Goal: Information Seeking & Learning: Learn about a topic

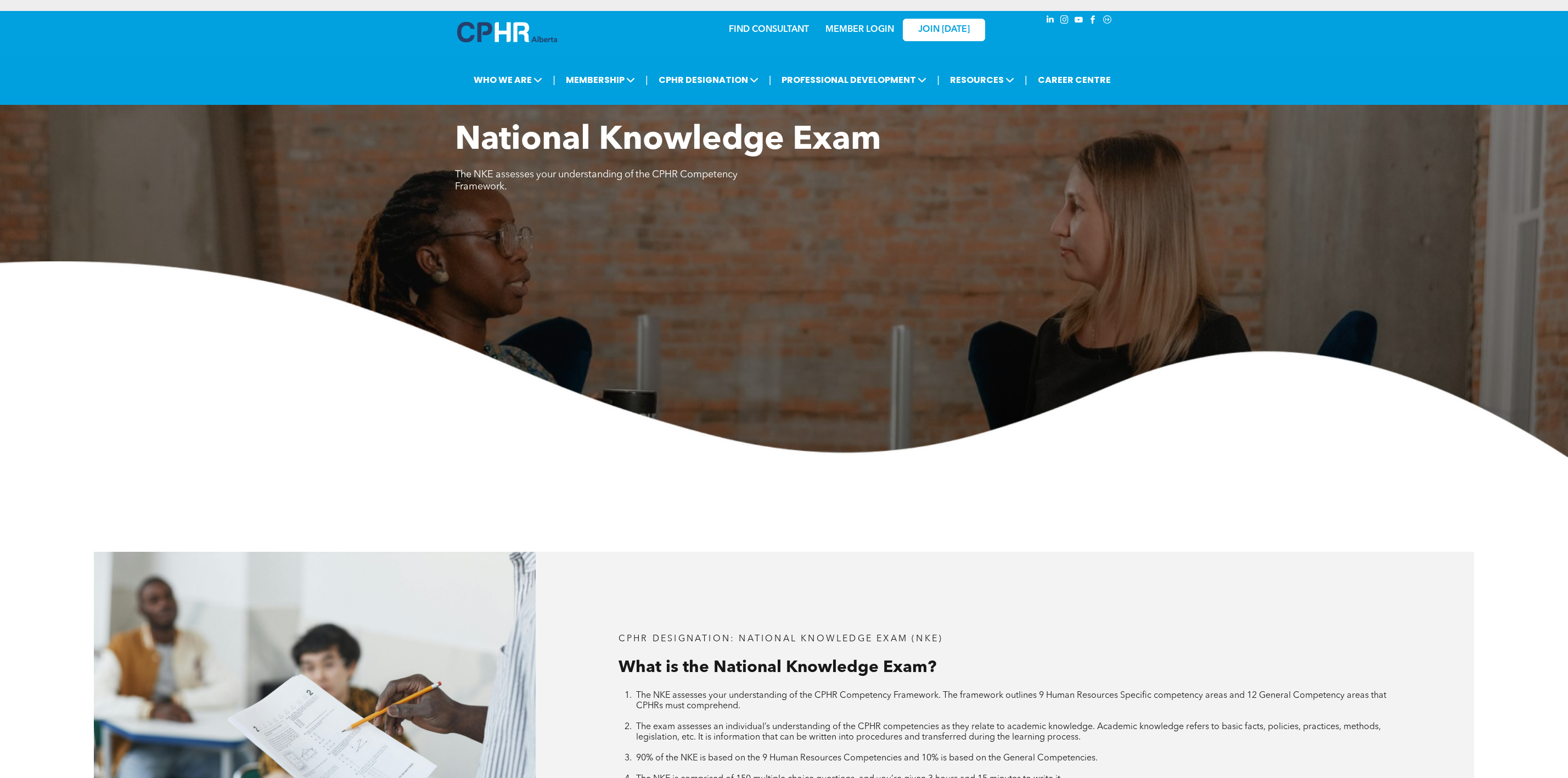
scroll to position [906, 0]
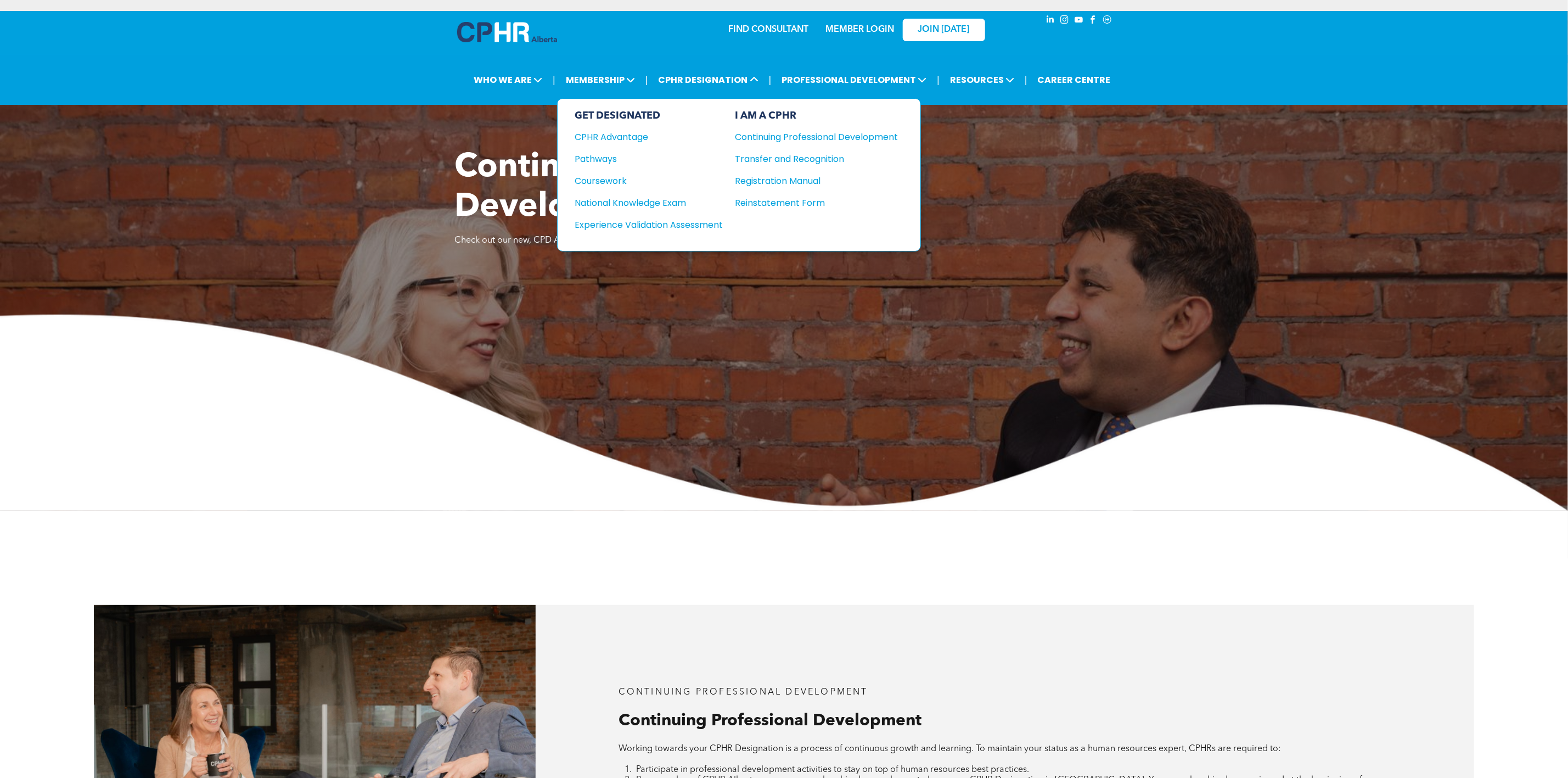
click at [635, 197] on div "National Knowledge Exam" at bounding box center [642, 202] width 133 height 14
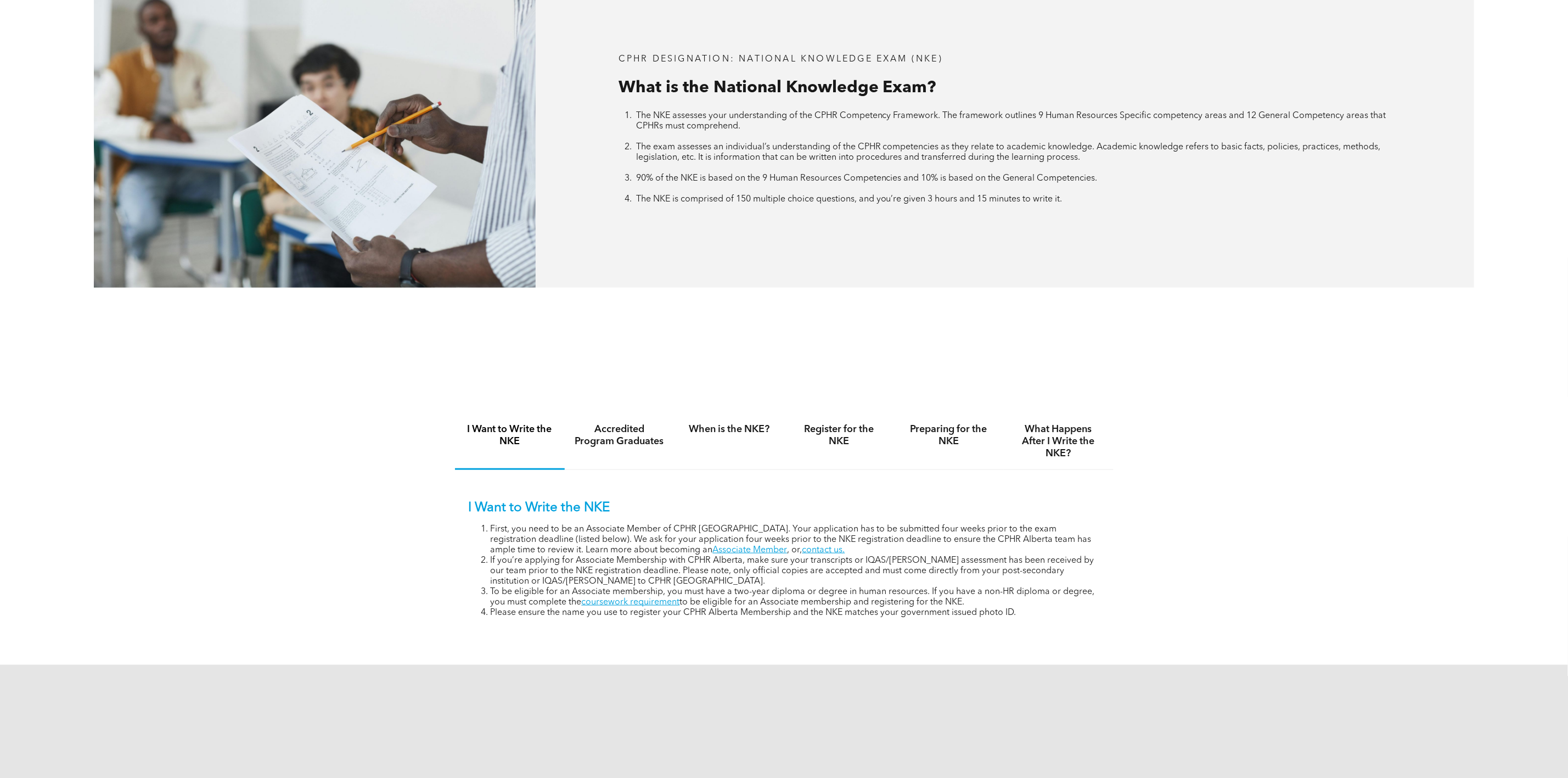
scroll to position [741, 0]
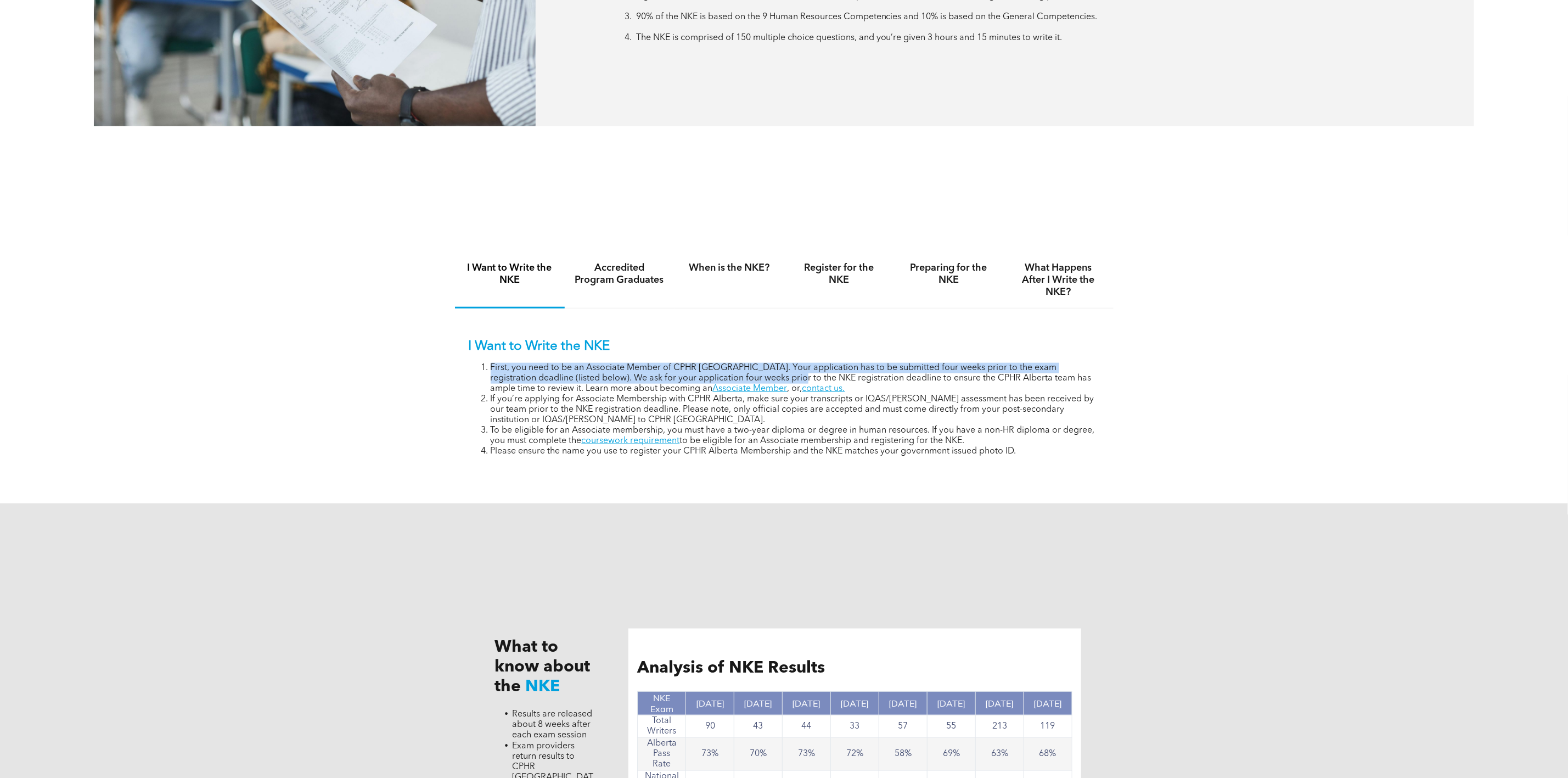
drag, startPoint x: 490, startPoint y: 370, endPoint x: 760, endPoint y: 383, distance: 270.3
click at [760, 383] on li "First, you need to be an Associate Member of CPHR Alberta. Your application has…" at bounding box center [795, 379] width 609 height 32
click at [748, 418] on li "If you’re applying for Associate Membership with CPHR Alberta, make sure your t…" at bounding box center [795, 410] width 609 height 32
drag, startPoint x: 490, startPoint y: 431, endPoint x: 999, endPoint y: 441, distance: 509.1
click at [999, 441] on li "To be eligible for an Associate membership, you must have a two-year diploma or…" at bounding box center [795, 436] width 609 height 21
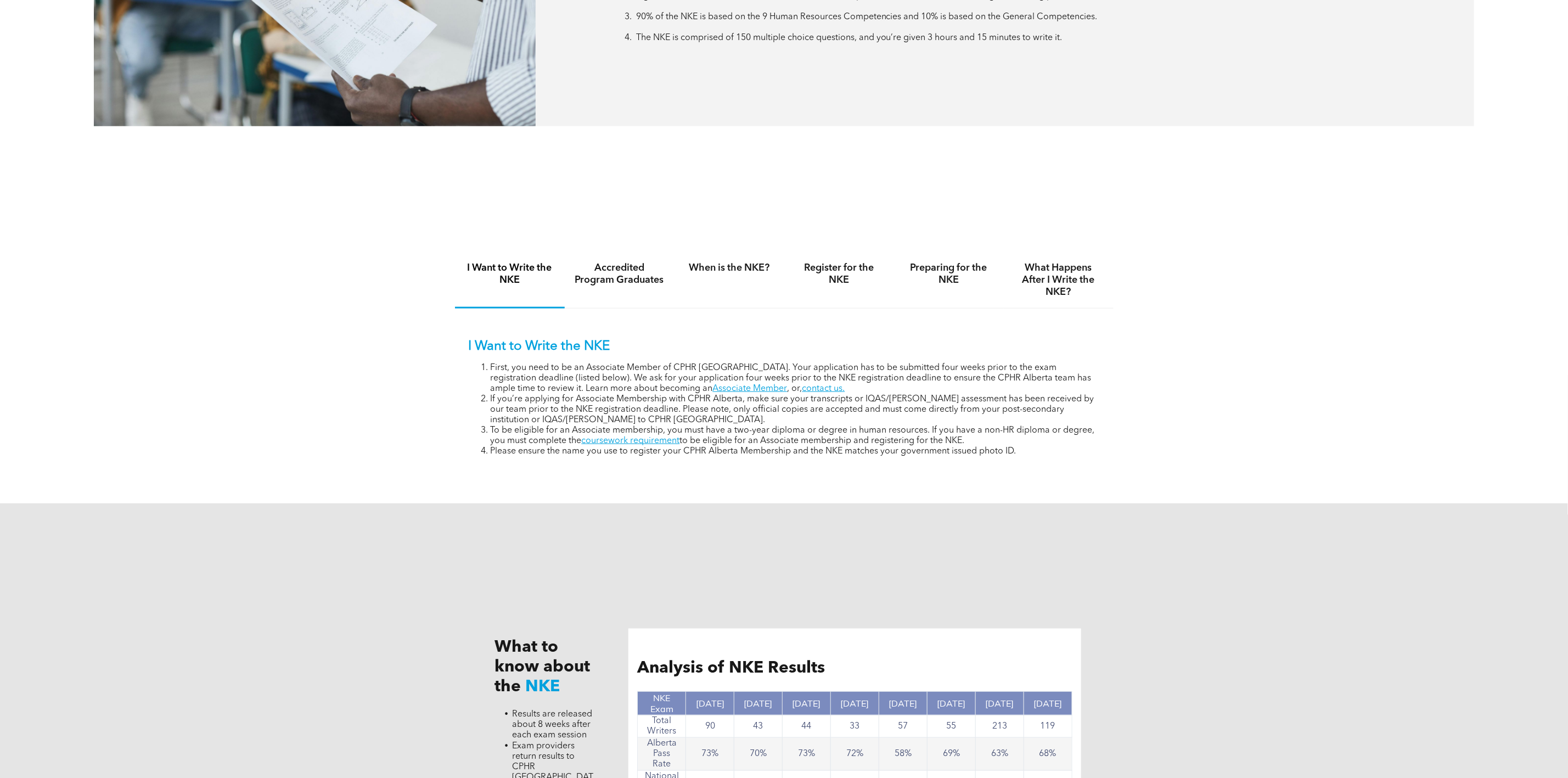
copy li "To be eligible for an Associate membership, you must have a two-year diploma or…"
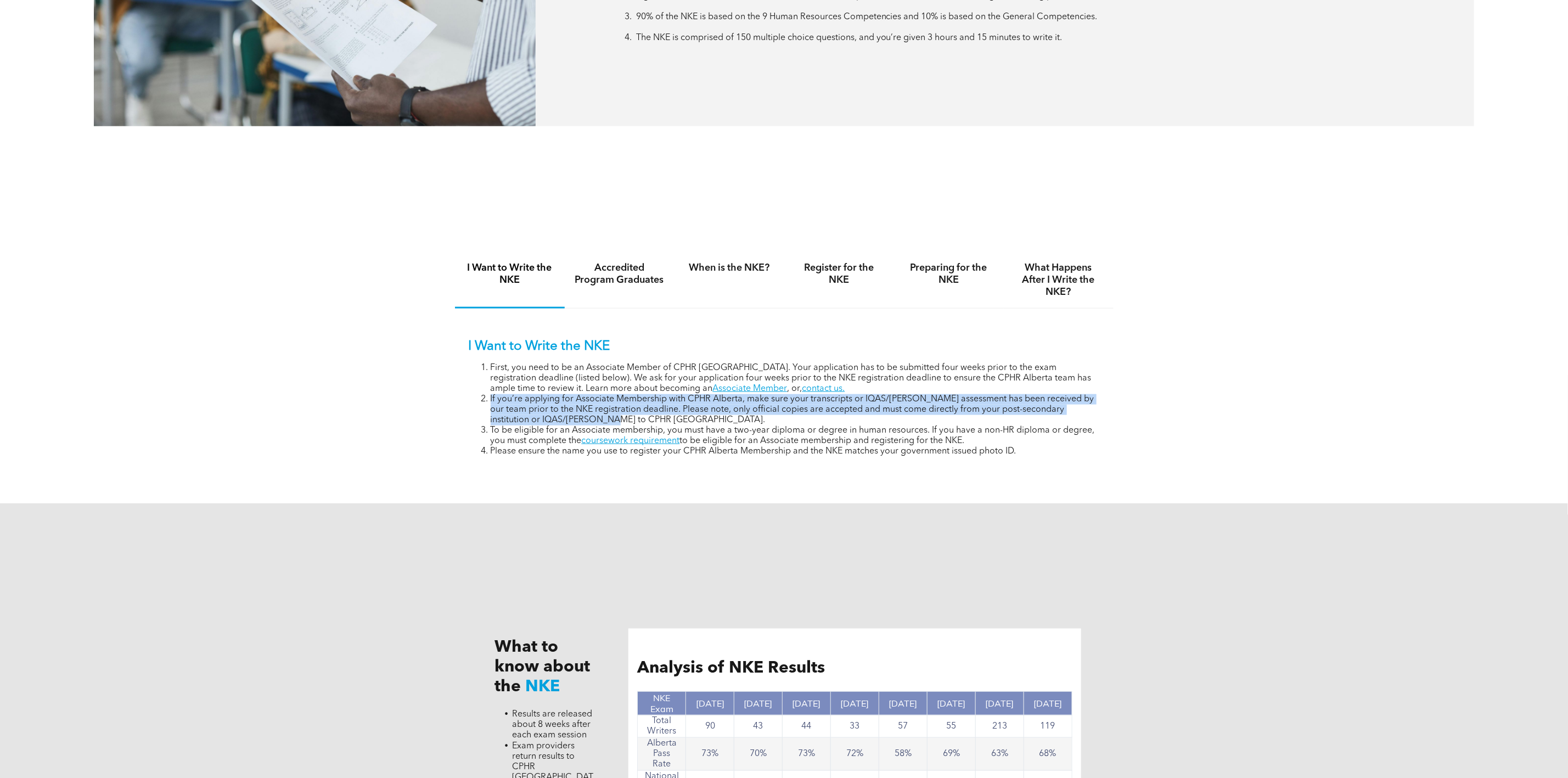
drag, startPoint x: 491, startPoint y: 398, endPoint x: 607, endPoint y: 417, distance: 117.5
click at [607, 417] on li "If you’re applying for Associate Membership with CPHR Alberta, make sure your t…" at bounding box center [795, 410] width 609 height 32
copy li "If you’re applying for Associate Membership with CPHR Alberta, make sure your t…"
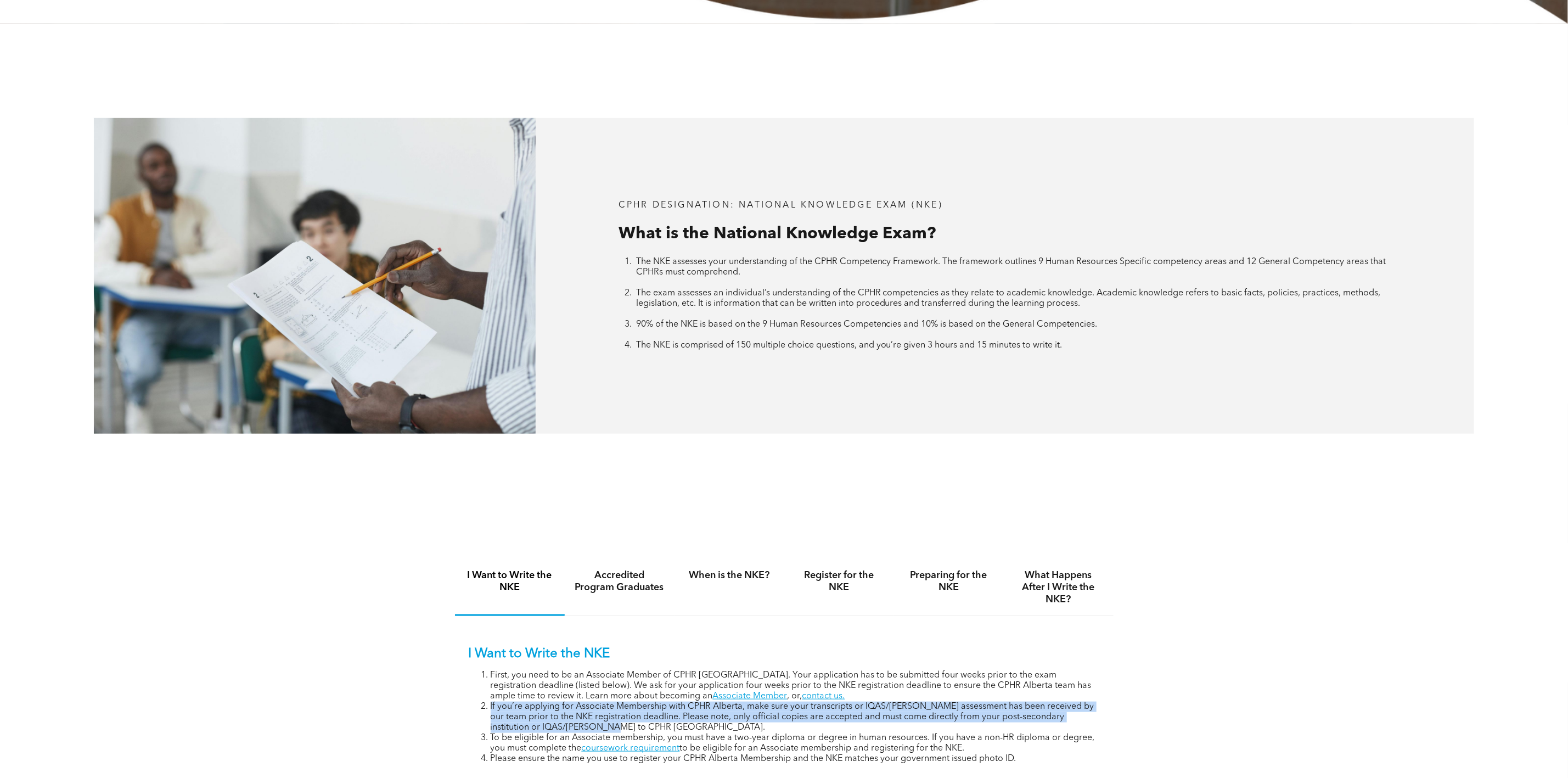
scroll to position [659, 0]
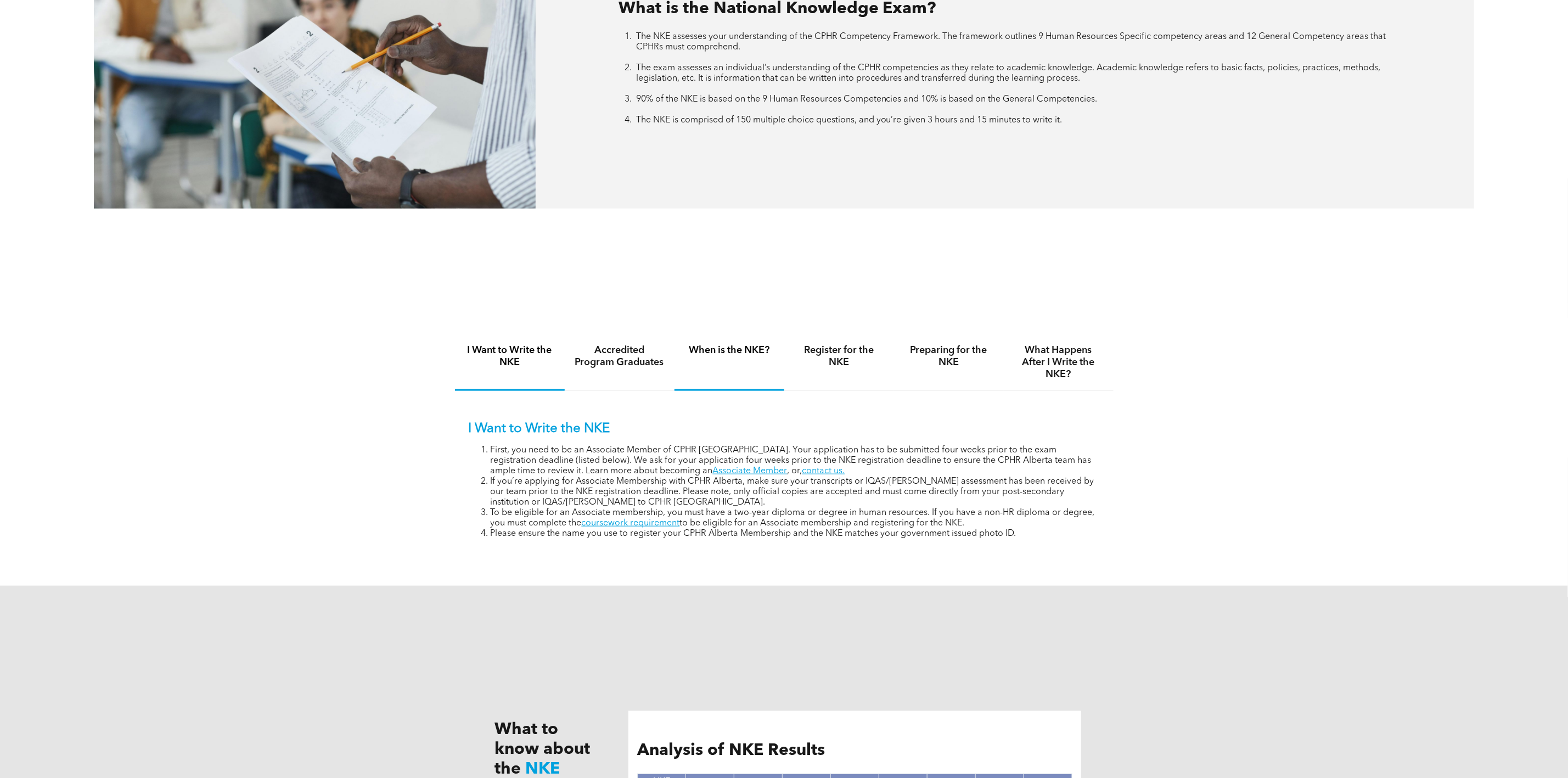
click at [712, 359] on div "When is the NKE?" at bounding box center [729, 362] width 110 height 57
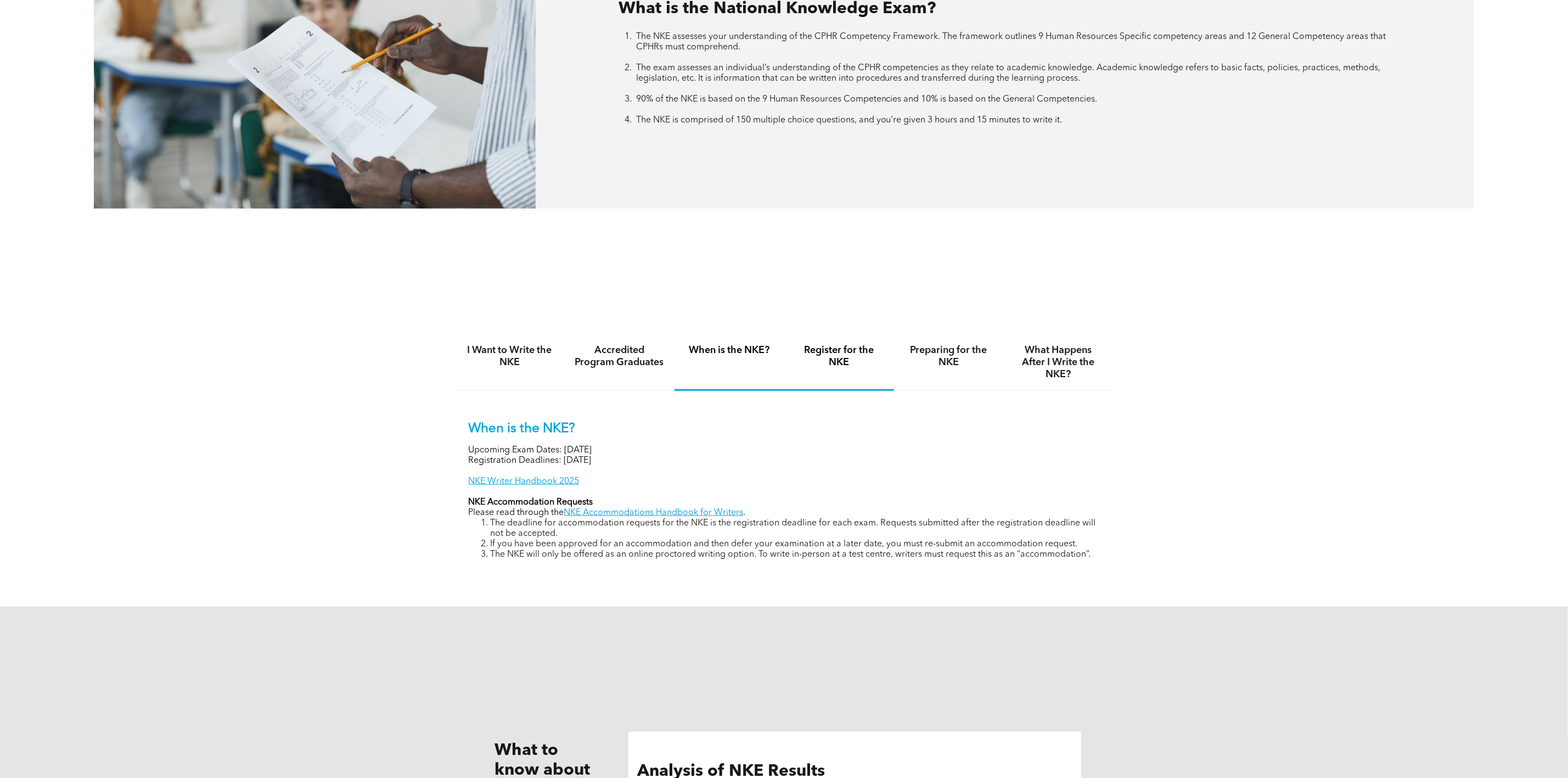
click at [838, 356] on h4 "Register for the NKE" at bounding box center [839, 357] width 90 height 24
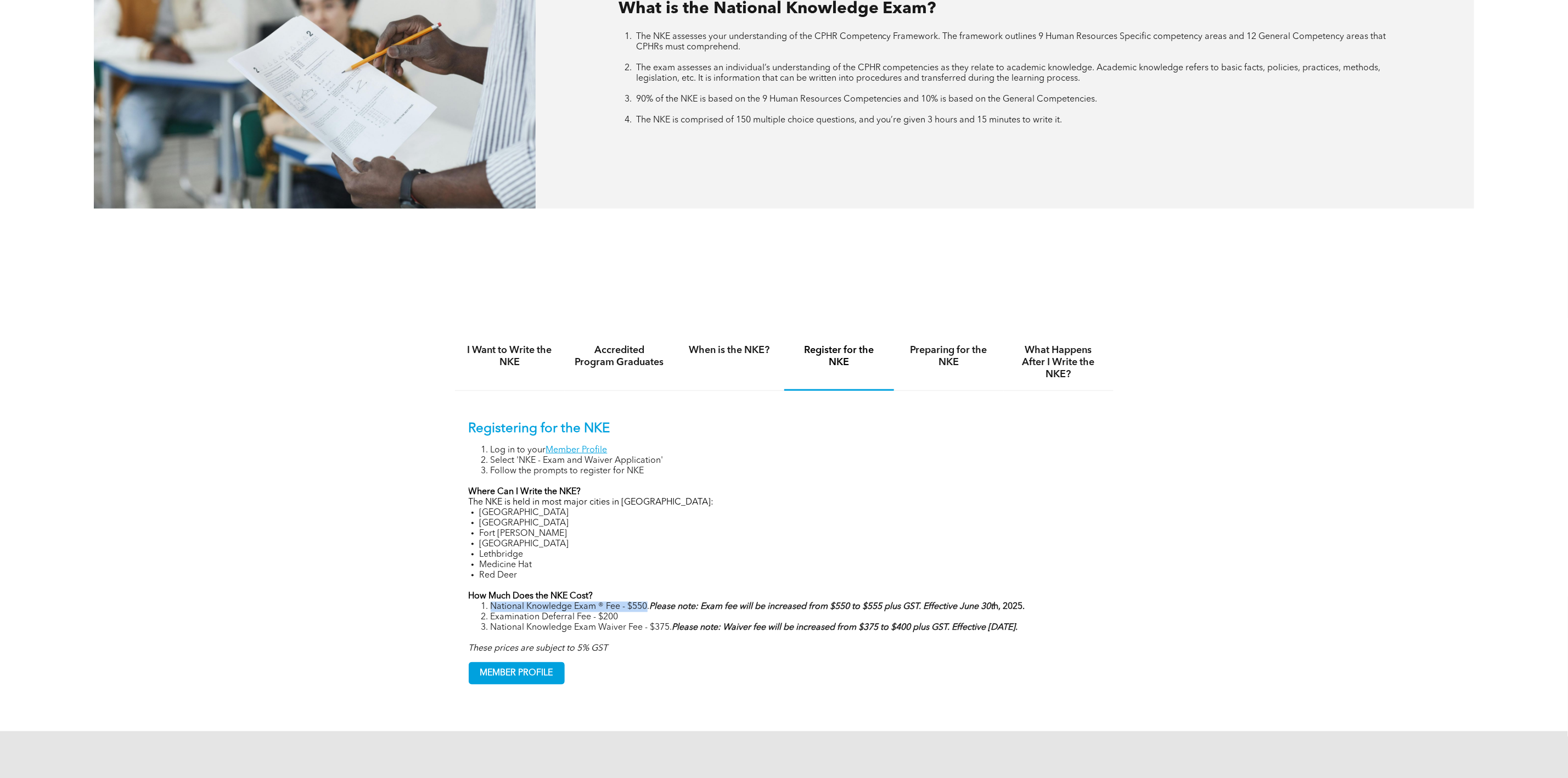
drag, startPoint x: 491, startPoint y: 613, endPoint x: 648, endPoint y: 609, distance: 157.1
click at [648, 609] on li "National Knowledge Exam ® Fee - $550. Please note: Exam fee will be increased f…" at bounding box center [795, 607] width 609 height 11
copy li "National Knowledge Exam ® Fee - $550"
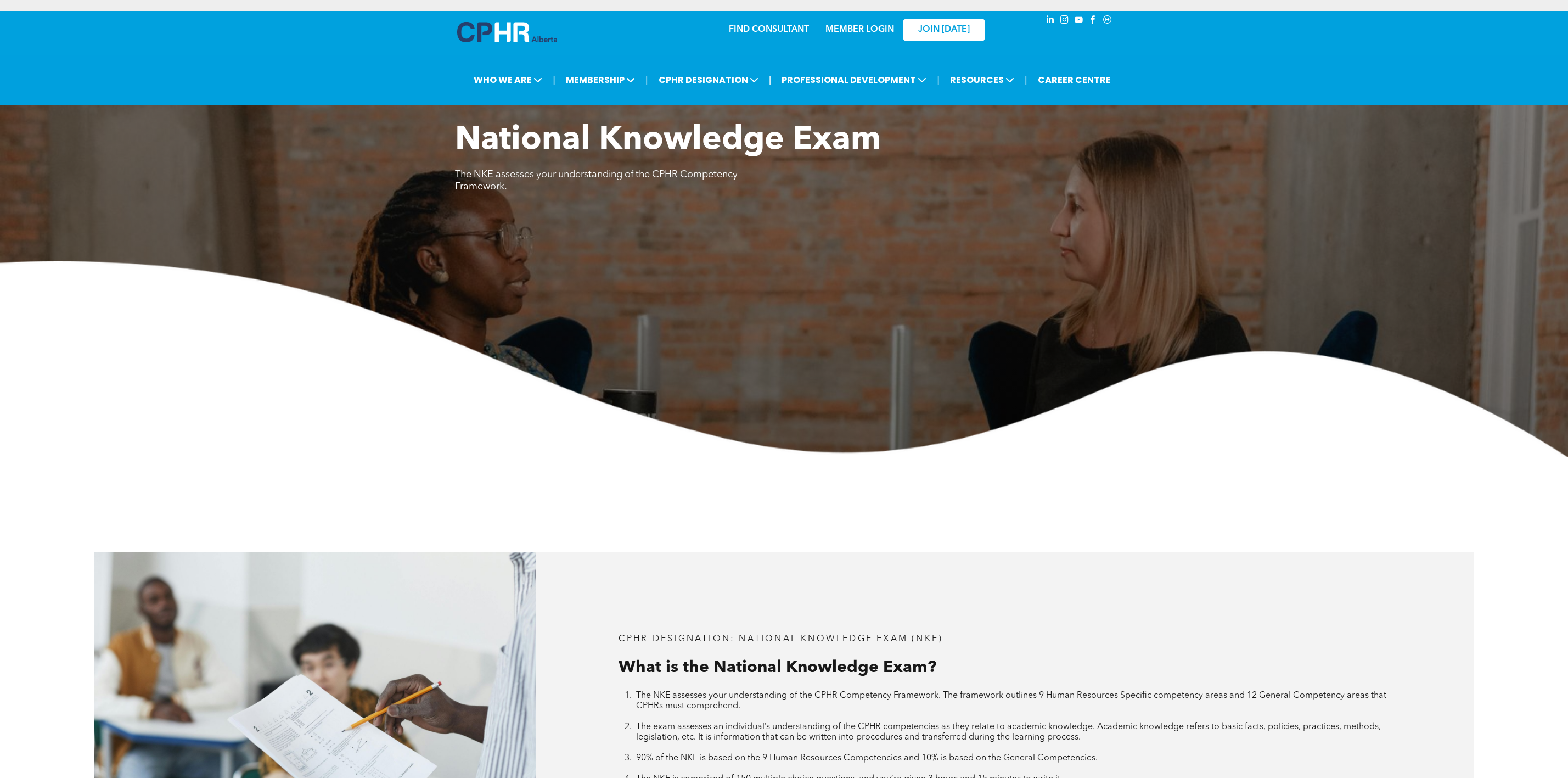
scroll to position [906, 0]
